Goal: Task Accomplishment & Management: Use online tool/utility

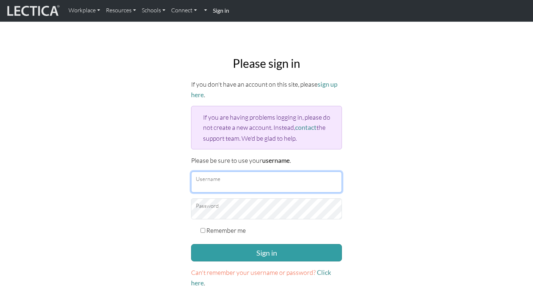
type input "sduraisamy@google.com"
click at [238, 184] on input "sduraisamy@google.com" at bounding box center [266, 181] width 151 height 21
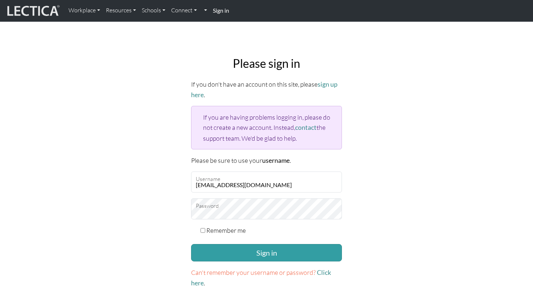
click at [366, 190] on div "Please sign in If you don't have an account on this site, please sign up here .…" at bounding box center [266, 173] width 479 height 244
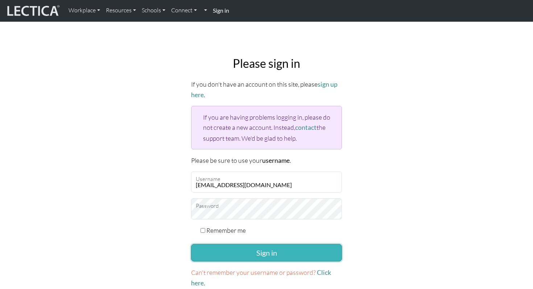
click at [269, 248] on button "Sign in" at bounding box center [266, 252] width 151 height 17
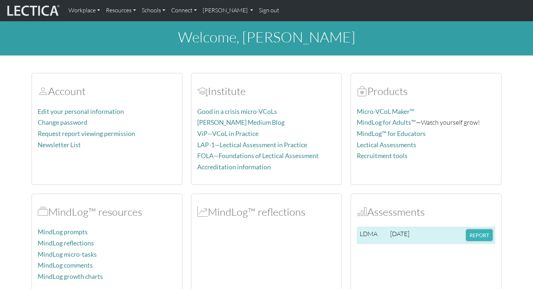
click at [478, 235] on button "REPORT" at bounding box center [479, 234] width 26 height 11
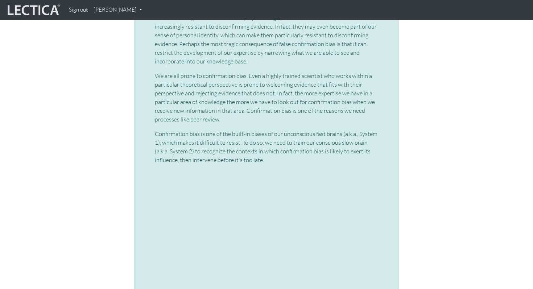
scroll to position [2045, 0]
